Goal: Transaction & Acquisition: Purchase product/service

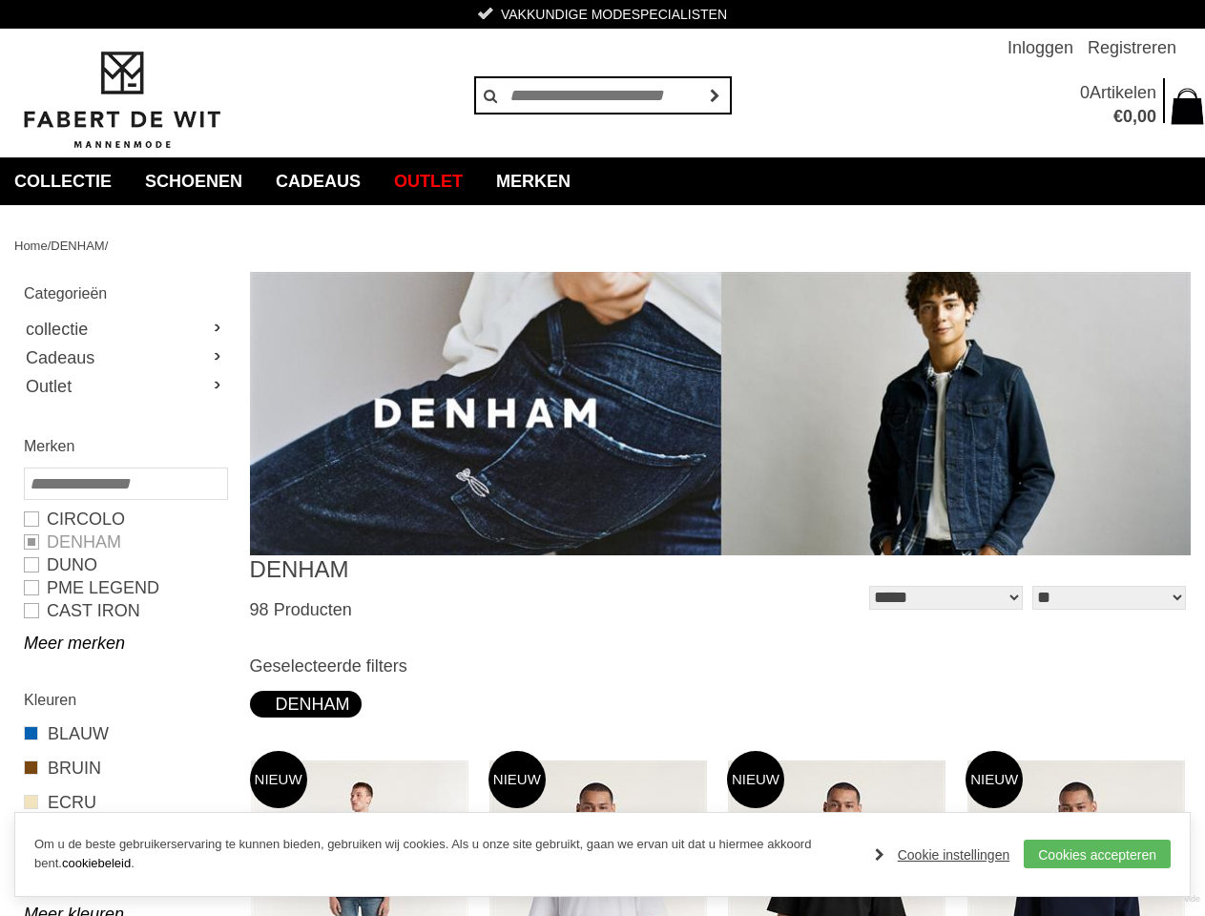
click at [602, 458] on img at bounding box center [720, 413] width 941 height 283
click at [1136, 105] on span "€ 0 , 00" at bounding box center [1112, 117] width 90 height 24
click at [125, 643] on link "Meer merken" at bounding box center [125, 643] width 202 height 23
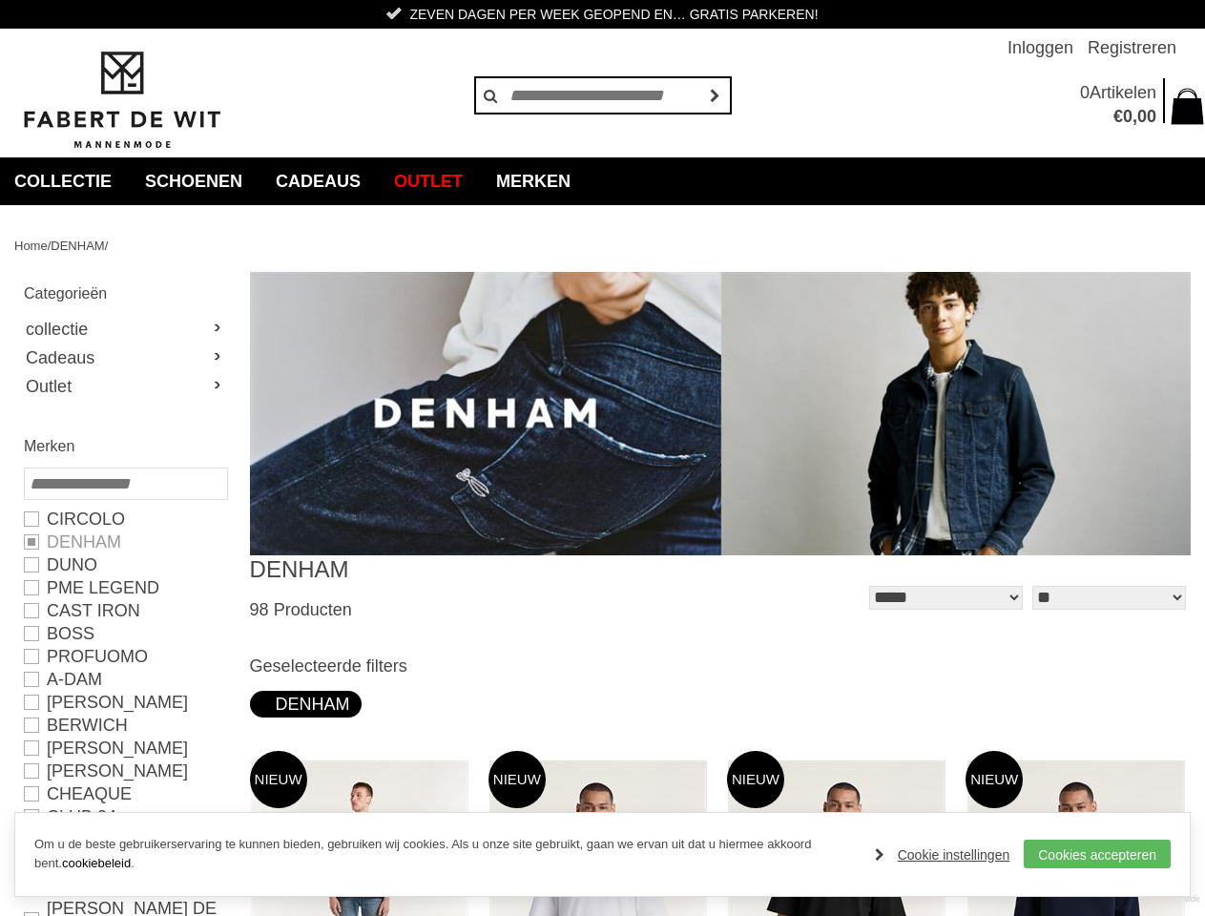
click at [125, 910] on link "[PERSON_NAME] DE WIT" at bounding box center [125, 920] width 202 height 46
click at [721, 594] on div "**********" at bounding box center [720, 588] width 941 height 67
click at [947, 855] on link "Cookie instellingen" at bounding box center [943, 855] width 136 height 29
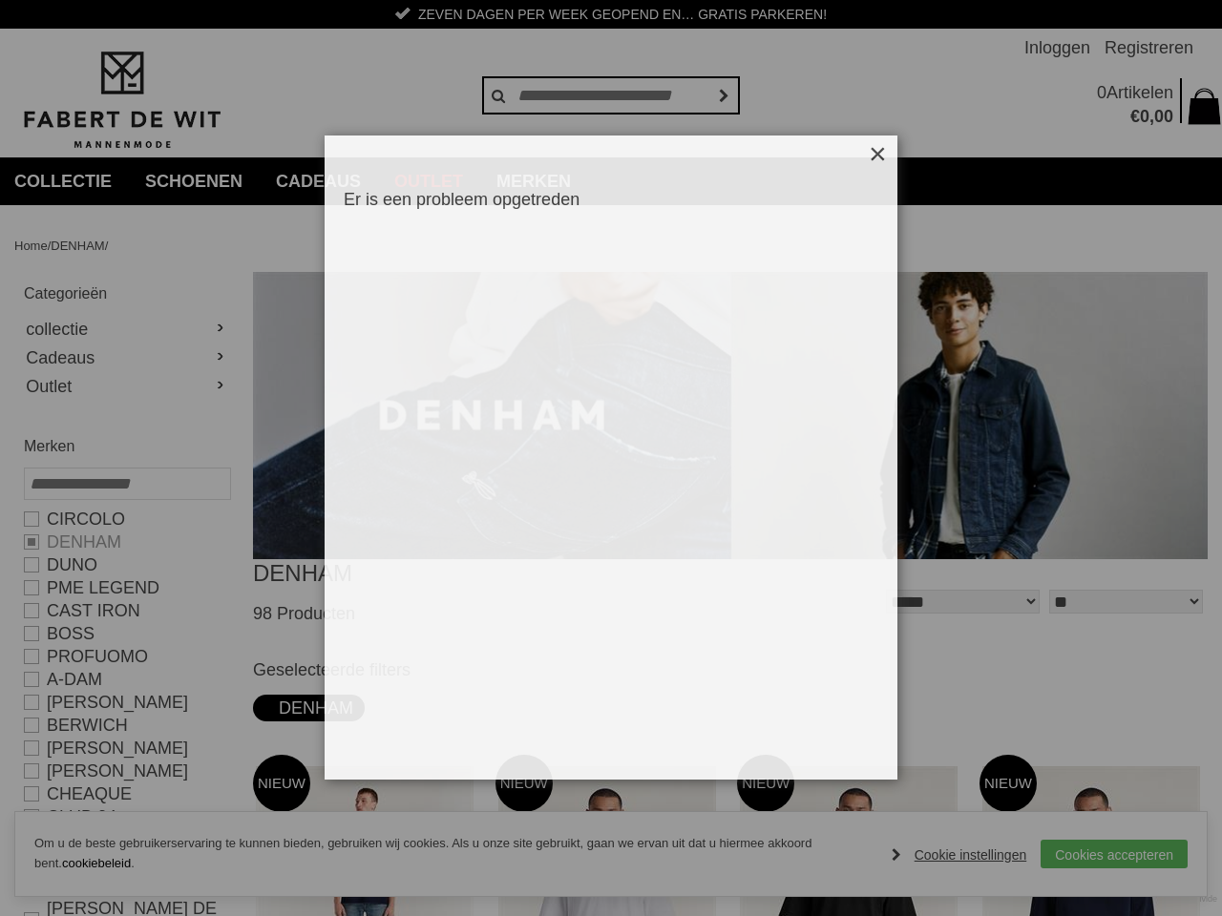
click at [1100, 854] on div at bounding box center [611, 458] width 1222 height 916
